Goal: Transaction & Acquisition: Book appointment/travel/reservation

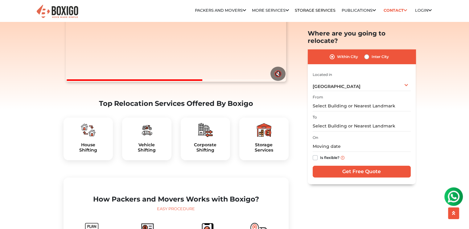
scroll to position [123, 0]
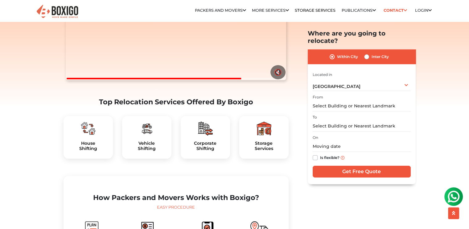
click at [92, 150] on div "House Shifting" at bounding box center [88, 137] width 49 height 43
click at [345, 101] on input "text" at bounding box center [362, 106] width 98 height 11
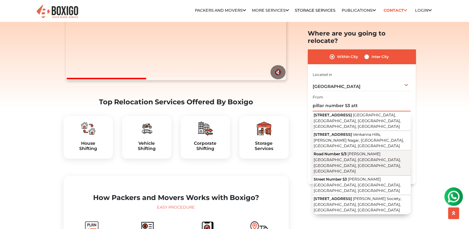
scroll to position [62, 0]
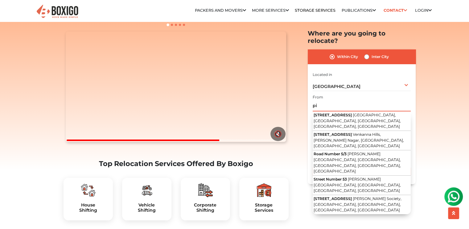
type input "p"
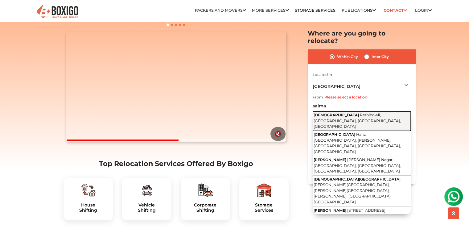
click at [349, 111] on button "[DEMOGRAPHIC_DATA][GEOGRAPHIC_DATA], [GEOGRAPHIC_DATA], [GEOGRAPHIC_DATA], [GEO…" at bounding box center [362, 120] width 98 height 19
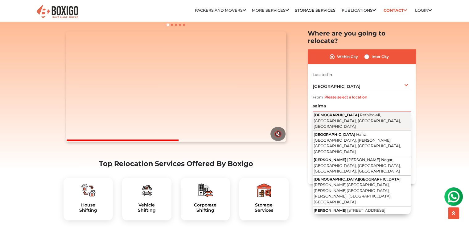
type input "[DEMOGRAPHIC_DATA], [GEOGRAPHIC_DATA], [GEOGRAPHIC_DATA], [GEOGRAPHIC_DATA], [G…"
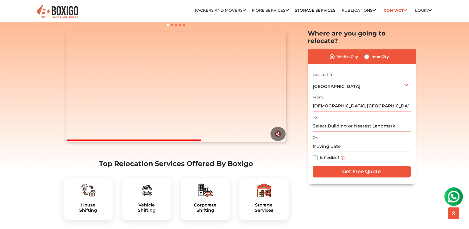
click at [344, 121] on input "text" at bounding box center [362, 126] width 98 height 11
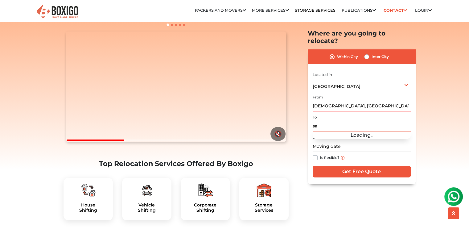
type input "s"
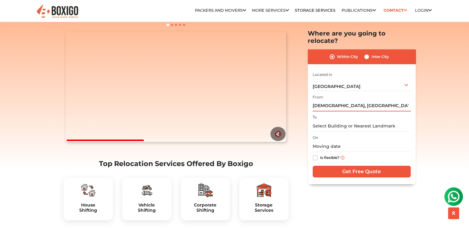
click at [381, 101] on input "[DEMOGRAPHIC_DATA], [GEOGRAPHIC_DATA], [GEOGRAPHIC_DATA], [GEOGRAPHIC_DATA], [G…" at bounding box center [362, 106] width 98 height 11
click at [344, 121] on input "text" at bounding box center [362, 126] width 98 height 11
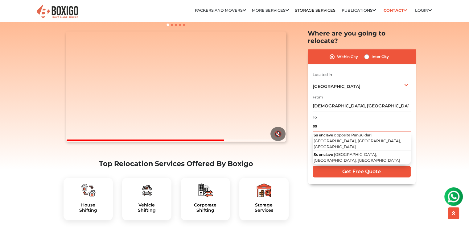
type input "s"
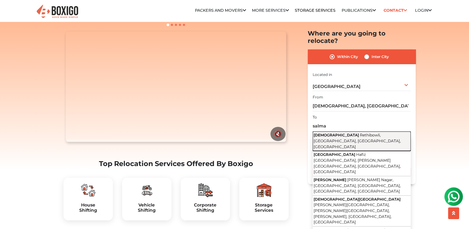
click at [352, 133] on span "Rethibowli, [GEOGRAPHIC_DATA], [GEOGRAPHIC_DATA], [GEOGRAPHIC_DATA]" at bounding box center [357, 141] width 87 height 16
type input "[DEMOGRAPHIC_DATA], [GEOGRAPHIC_DATA], [GEOGRAPHIC_DATA], [GEOGRAPHIC_DATA], [G…"
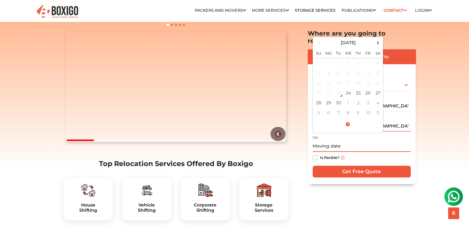
click at [321, 141] on input "text" at bounding box center [362, 146] width 98 height 11
click at [330, 98] on td "29" at bounding box center [329, 103] width 10 height 10
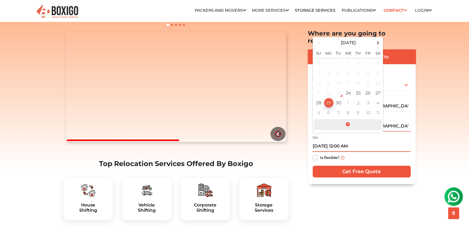
click at [348, 119] on span at bounding box center [348, 124] width 68 height 11
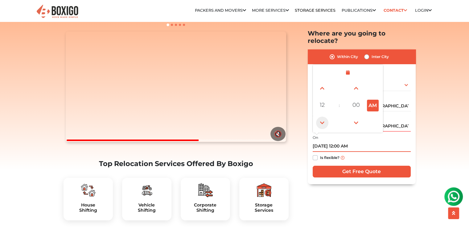
click at [321, 117] on span at bounding box center [322, 123] width 12 height 12
click at [376, 100] on button "PM" at bounding box center [373, 106] width 12 height 12
type input "[DATE] 10:00 AM"
click at [320, 154] on label "Is flexible?" at bounding box center [329, 157] width 19 height 6
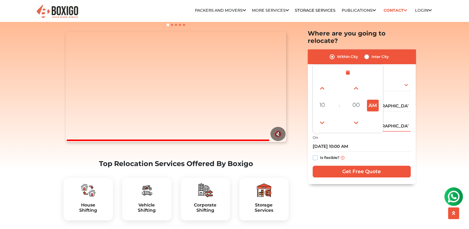
click at [315, 154] on input "Is flexible?" at bounding box center [315, 157] width 5 height 6
checkbox input "true"
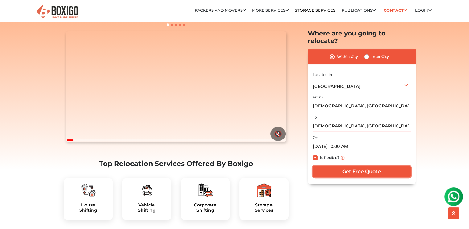
click at [368, 166] on input "Get Free Quote" at bounding box center [362, 172] width 98 height 12
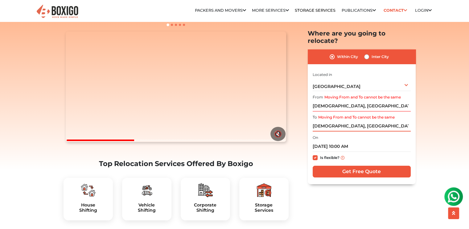
click at [407, 121] on input "[DEMOGRAPHIC_DATA], [GEOGRAPHIC_DATA], [GEOGRAPHIC_DATA], [GEOGRAPHIC_DATA], [G…" at bounding box center [362, 126] width 98 height 11
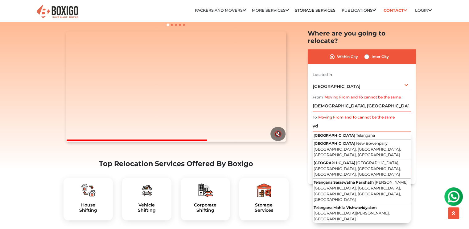
type input "y"
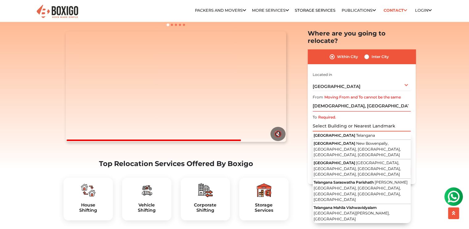
click at [367, 121] on input "Required." at bounding box center [362, 126] width 98 height 11
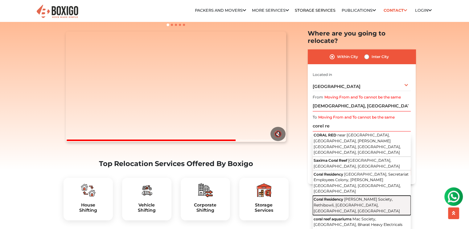
click at [359, 197] on span "[PERSON_NAME] Society, Rethibowli, [GEOGRAPHIC_DATA], [GEOGRAPHIC_DATA], [GEOGR…" at bounding box center [357, 205] width 86 height 16
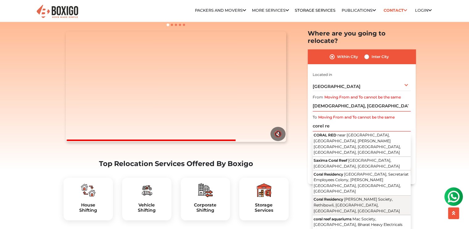
type input "Coral Residency, [PERSON_NAME] Society, Rethibowli, [GEOGRAPHIC_DATA], [GEOGRAP…"
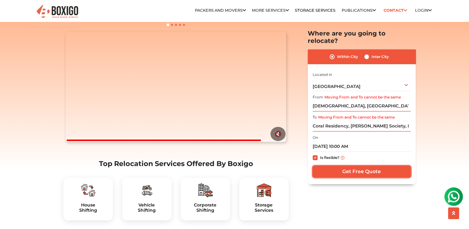
click at [360, 166] on input "Get Free Quote" at bounding box center [362, 172] width 98 height 12
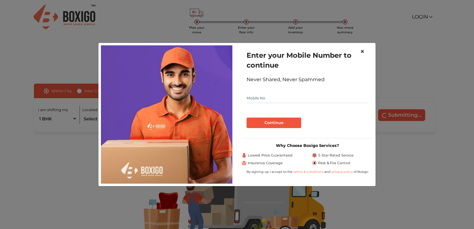
click at [362, 52] on span "×" at bounding box center [362, 51] width 4 height 9
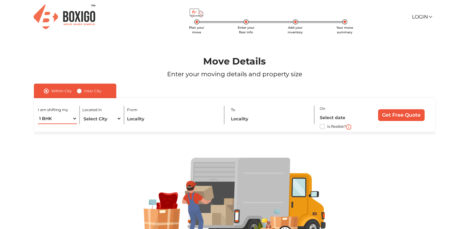
click at [71, 118] on select "1 BHK 2 BHK 3 BHK 3 + BHK FEW ITEMS" at bounding box center [57, 118] width 39 height 11
select select "2 BHK"
click at [38, 114] on select "1 BHK 2 BHK 3 BHK 3 + BHK FEW ITEMS" at bounding box center [57, 118] width 39 height 11
click at [119, 118] on select "Select City Bangalore Bengaluru Bhopal Bhubaneswar Chennai Coimbatore Cuttack D…" at bounding box center [101, 118] width 39 height 11
select select "[GEOGRAPHIC_DATA]"
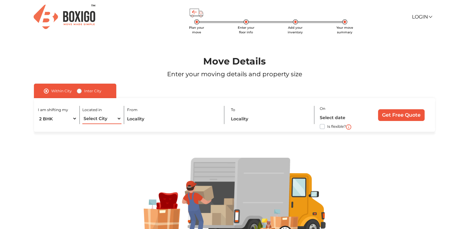
click at [82, 114] on select "Select City Bangalore Bengaluru Bhopal Bhubaneswar Chennai Coimbatore Cuttack D…" at bounding box center [101, 118] width 39 height 11
click at [209, 118] on input "text" at bounding box center [173, 118] width 92 height 11
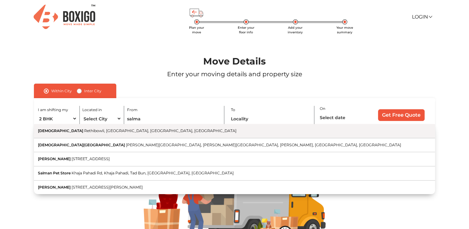
click at [141, 128] on button "[DEMOGRAPHIC_DATA][GEOGRAPHIC_DATA], [GEOGRAPHIC_DATA], [GEOGRAPHIC_DATA], [GEO…" at bounding box center [234, 131] width 401 height 14
type input "[DEMOGRAPHIC_DATA], [GEOGRAPHIC_DATA], [GEOGRAPHIC_DATA], [GEOGRAPHIC_DATA], [G…"
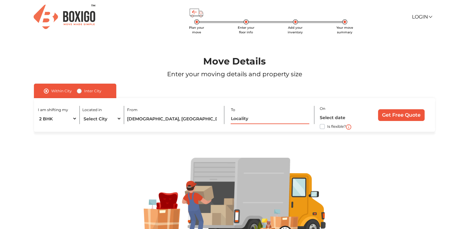
click at [261, 117] on input "text" at bounding box center [270, 118] width 79 height 11
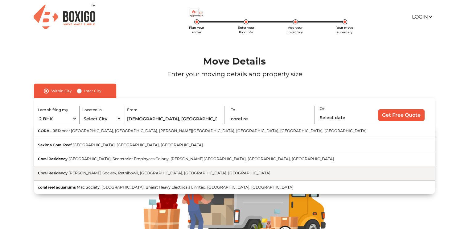
click at [180, 171] on span "[PERSON_NAME] Society, Rethibowli, [GEOGRAPHIC_DATA], [GEOGRAPHIC_DATA], [GEOGR…" at bounding box center [169, 173] width 202 height 5
type input "Coral Residency, [PERSON_NAME] Society, Rethibowli, [GEOGRAPHIC_DATA], [GEOGRAP…"
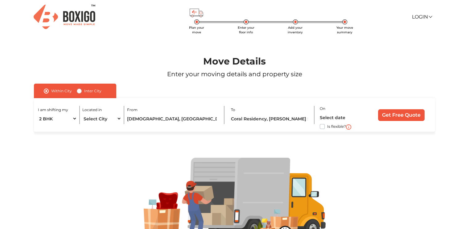
click at [327, 127] on label "Is flexible?" at bounding box center [336, 126] width 19 height 6
click at [39, 127] on input "Is flexible?" at bounding box center [36, 126] width 5 height 6
checkbox input "true"
click at [326, 116] on input "text" at bounding box center [343, 117] width 46 height 11
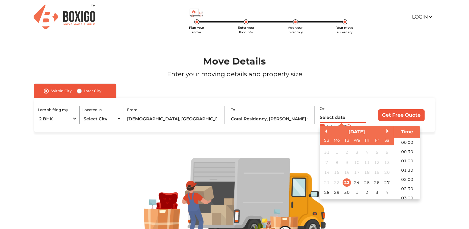
scroll to position [242, 0]
click at [337, 192] on div "29" at bounding box center [337, 192] width 8 height 8
type input "29/09/2025 12:00 AM"
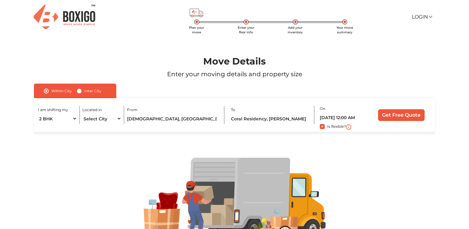
click at [371, 114] on div "I am shifting my 1 BHK 2 BHK 3 BHK 3 + BHK FEW ITEMS Located in Select City Ban…" at bounding box center [234, 115] width 401 height 34
click at [359, 118] on input "29/09/2025 12:00 AM" at bounding box center [343, 117] width 46 height 11
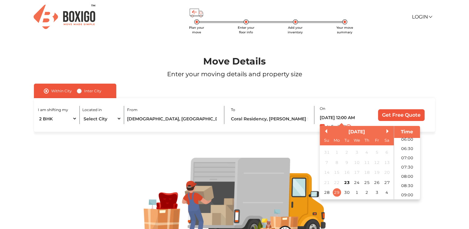
scroll to position [0, 0]
click at [401, 142] on li "00:00" at bounding box center [407, 142] width 26 height 9
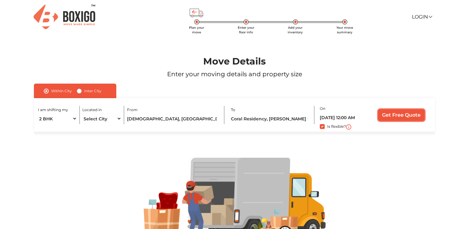
click at [399, 115] on input "Get Free Quote" at bounding box center [401, 115] width 47 height 12
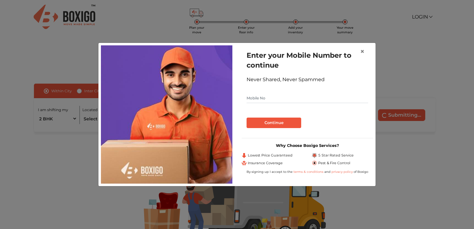
click at [275, 99] on input "text" at bounding box center [307, 98] width 122 height 10
type input "7995700107"
click at [269, 121] on button "Continue" at bounding box center [273, 123] width 55 height 10
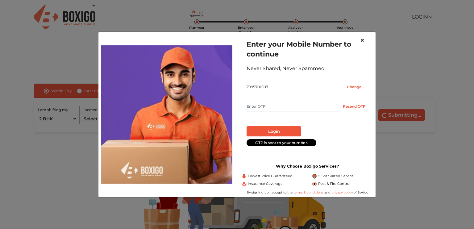
click at [363, 39] on span "×" at bounding box center [362, 40] width 4 height 9
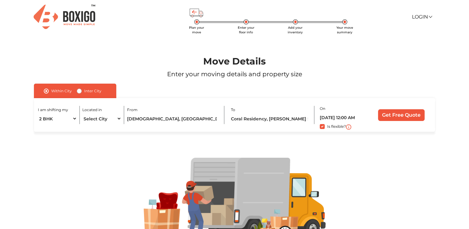
click at [64, 14] on img at bounding box center [65, 17] width 62 height 24
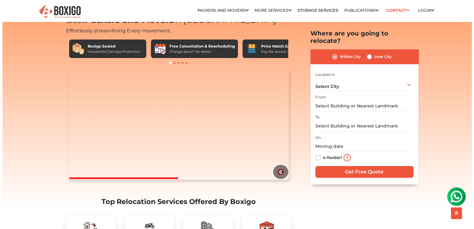
scroll to position [31, 0]
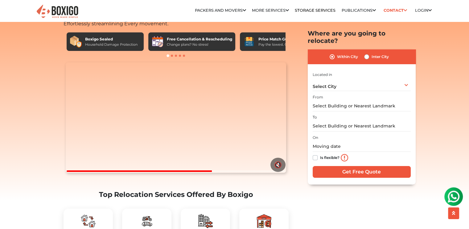
click at [170, 139] on video "Your browser does not support the video tag." at bounding box center [176, 117] width 221 height 110
